Goal: Find specific page/section: Find specific page/section

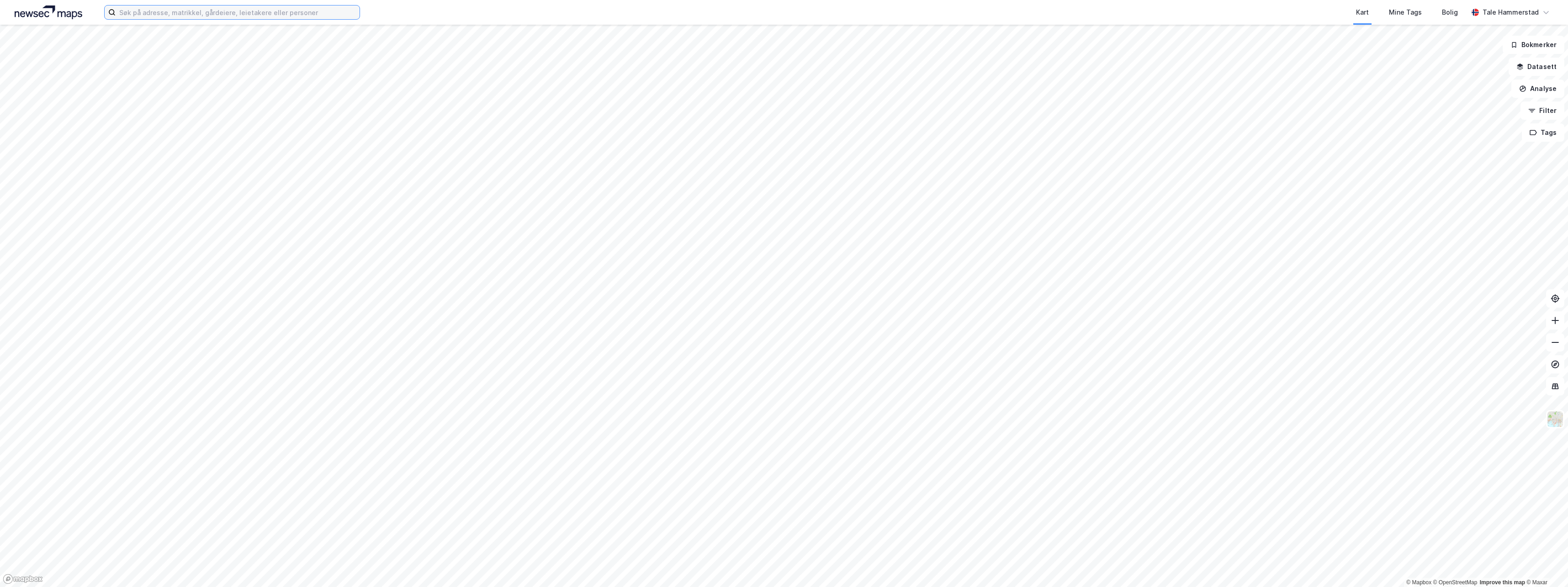
click at [243, 14] on input at bounding box center [237, 12] width 244 height 14
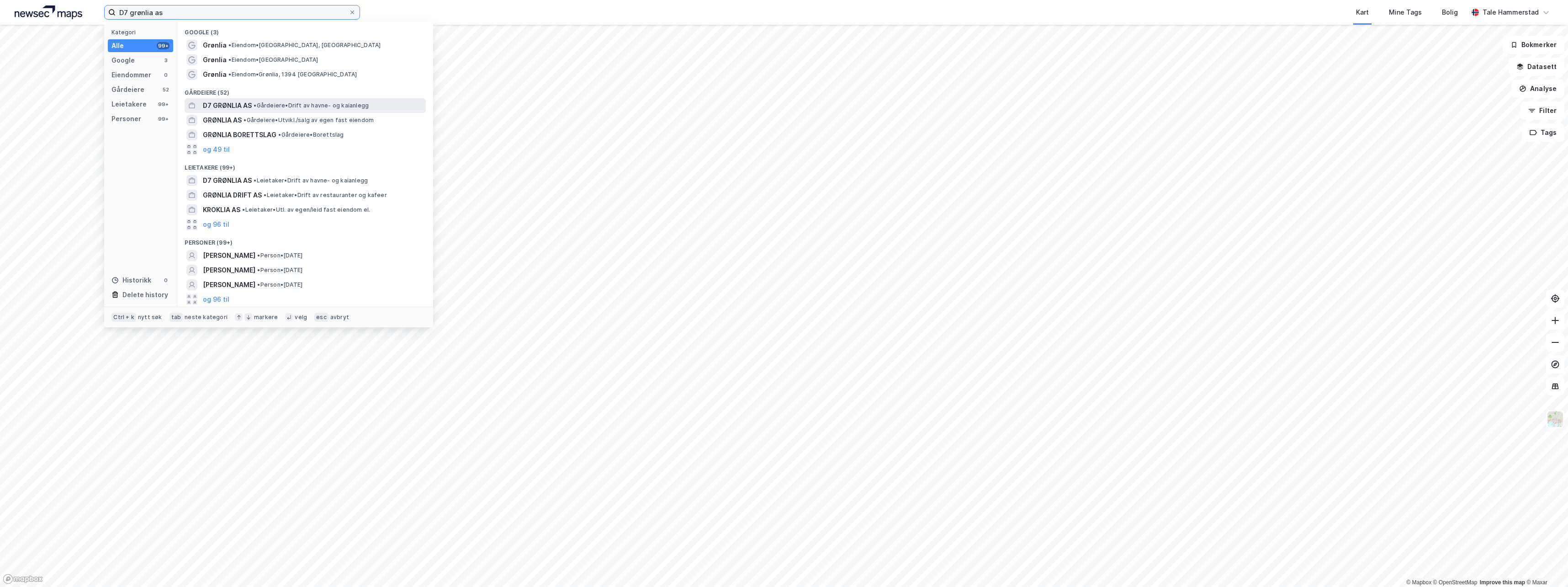
type input "D7 grønlia as"
click at [276, 107] on span "• Gårdeiere • Drift av havne- og kaianlegg" at bounding box center [311, 105] width 115 height 7
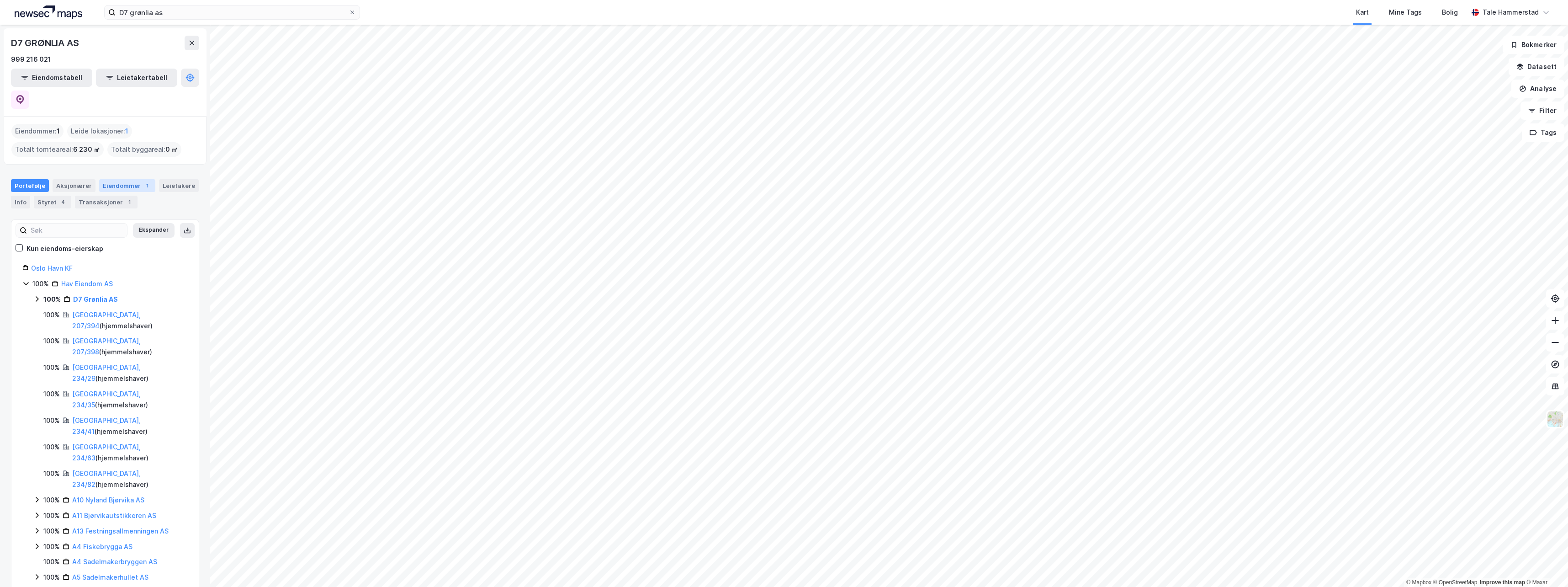
click at [103, 179] on div "Eiendommer 1" at bounding box center [127, 185] width 56 height 13
